Goal: Transaction & Acquisition: Subscribe to service/newsletter

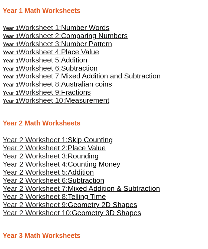
scroll to position [213, 0]
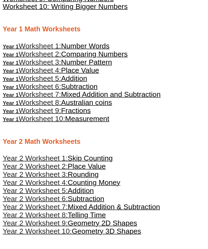
click at [25, 47] on span "Worksheet 1:" at bounding box center [40, 46] width 42 height 8
click at [33, 80] on span "Worksheet 5:" at bounding box center [40, 78] width 42 height 8
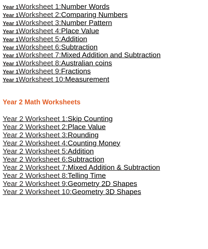
scroll to position [270, 0]
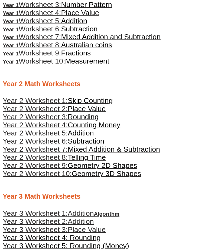
click at [38, 103] on span "Year 2 Worksheet 1:" at bounding box center [35, 101] width 65 height 8
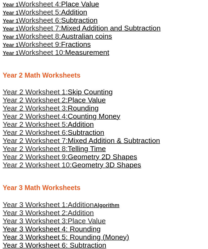
click at [38, 101] on span "Year 2 Worksheet 2:" at bounding box center [35, 100] width 65 height 8
click at [32, 119] on span "Year 2 Worksheet 4:" at bounding box center [35, 116] width 65 height 8
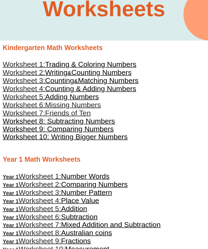
scroll to position [82, 0]
click at [20, 114] on span "Worksheet 7:" at bounding box center [24, 113] width 42 height 8
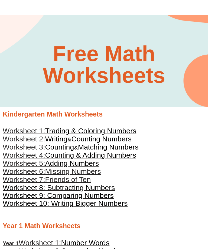
scroll to position [0, 0]
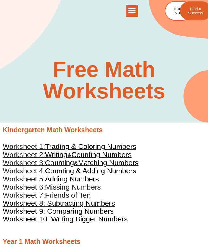
click at [132, 12] on icon "Menu Toggle" at bounding box center [132, 11] width 8 height 8
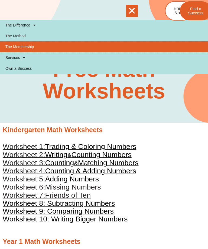
click at [16, 48] on link "The Membership" at bounding box center [104, 46] width 208 height 11
